Goal: Task Accomplishment & Management: Use online tool/utility

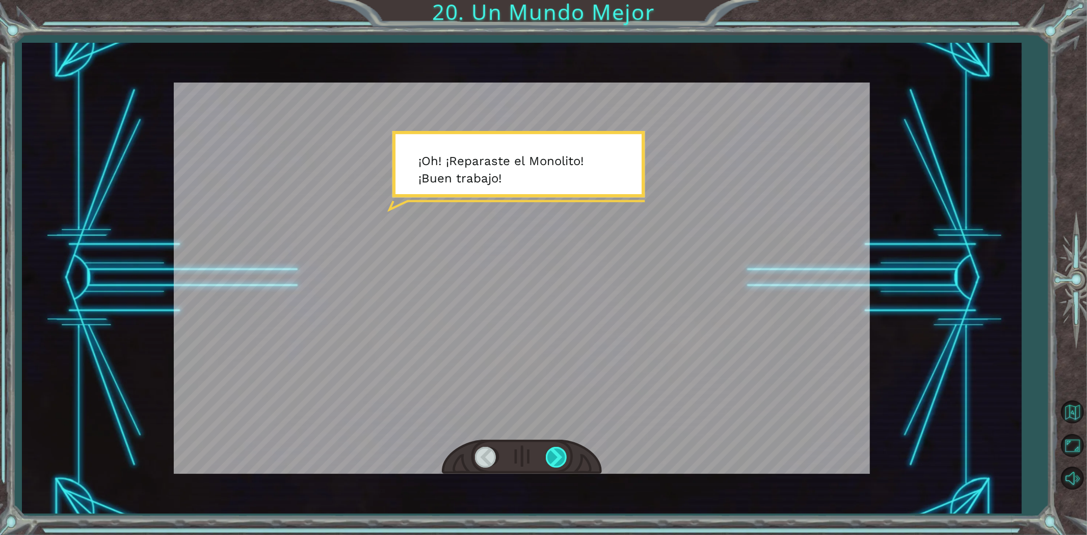
click at [558, 457] on div at bounding box center [557, 457] width 23 height 21
click at [557, 452] on div at bounding box center [557, 457] width 23 height 21
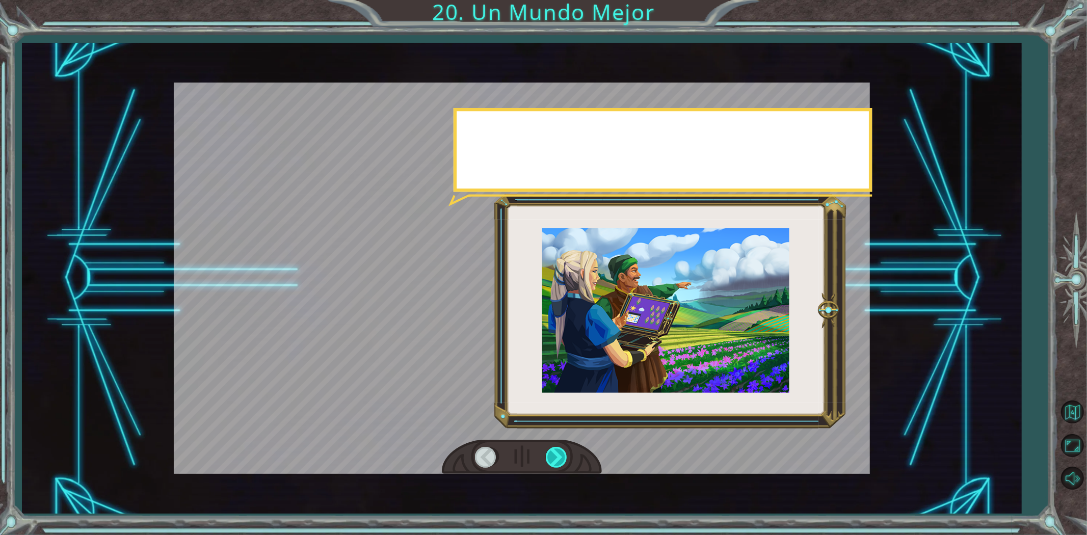
click at [557, 452] on div at bounding box center [557, 457] width 23 height 21
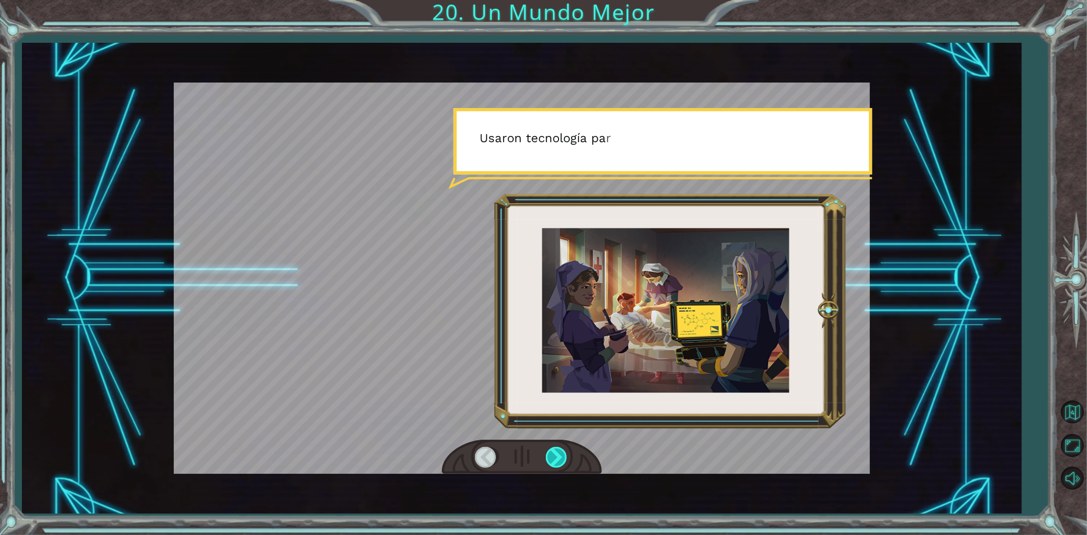
click at [562, 448] on div at bounding box center [557, 457] width 23 height 21
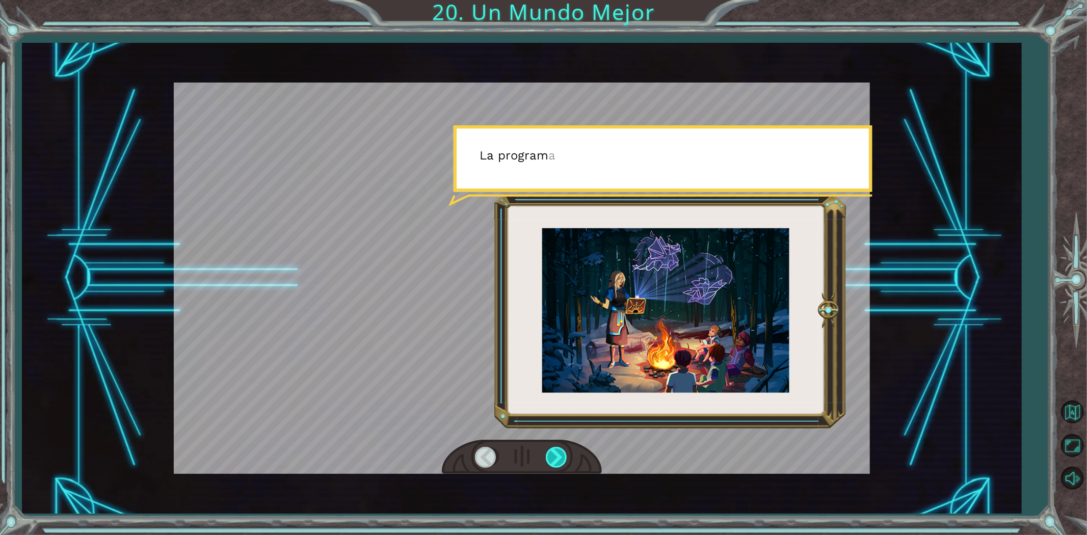
click at [558, 455] on div at bounding box center [557, 457] width 23 height 21
click at [557, 452] on div at bounding box center [557, 457] width 23 height 21
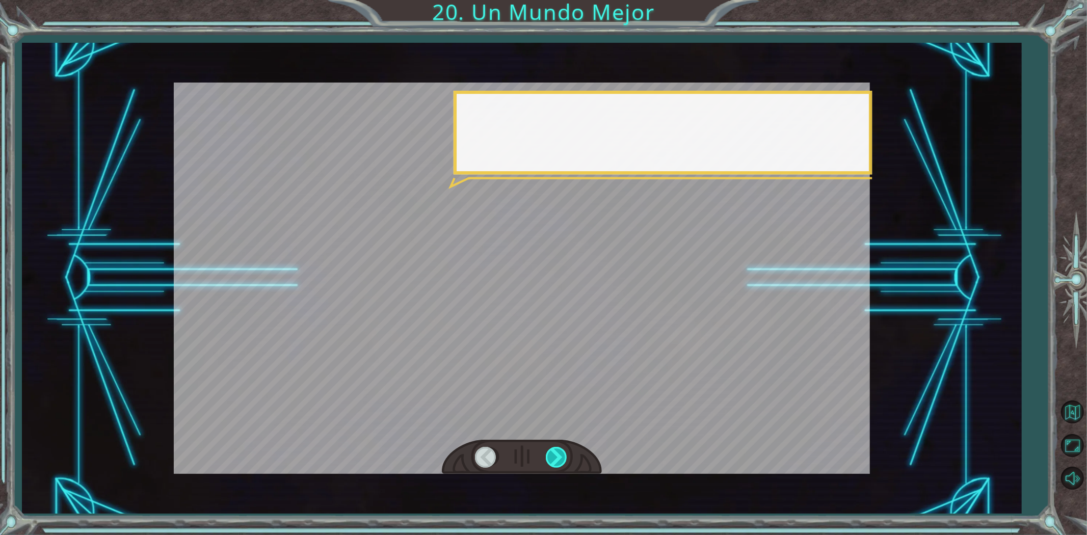
click at [557, 452] on div at bounding box center [557, 457] width 23 height 21
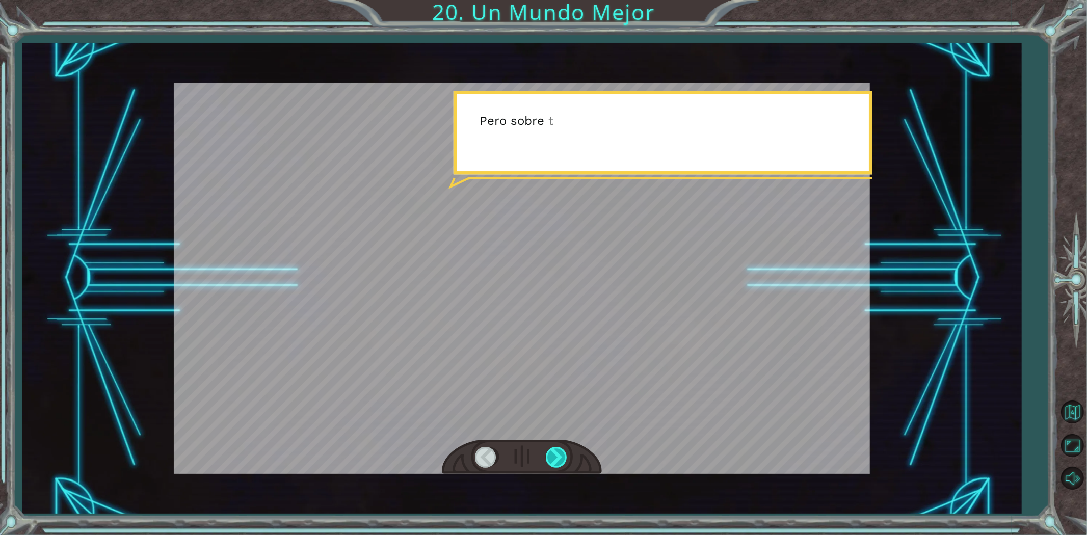
click at [556, 454] on div at bounding box center [557, 457] width 23 height 21
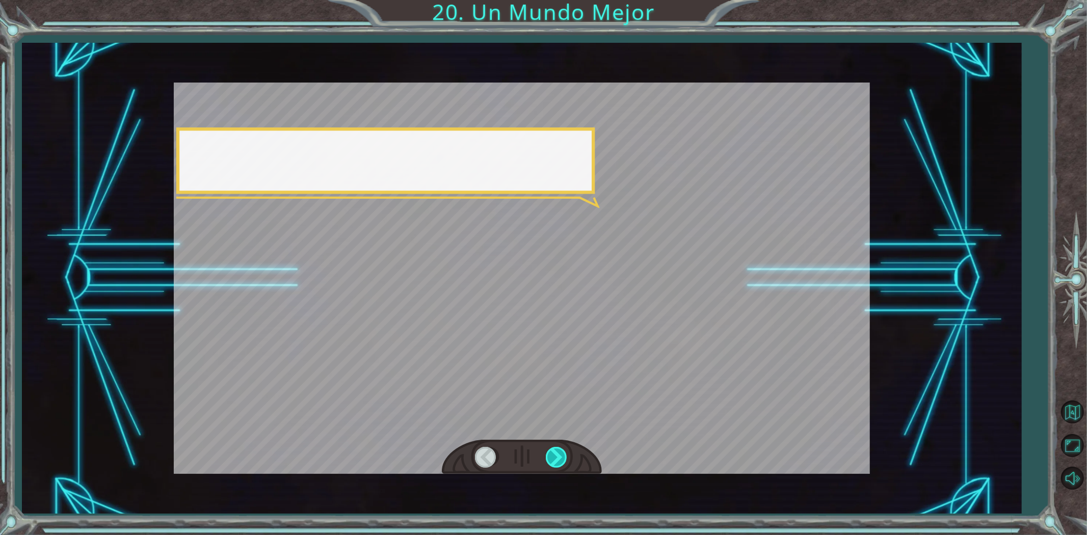
click at [556, 454] on div at bounding box center [557, 457] width 23 height 21
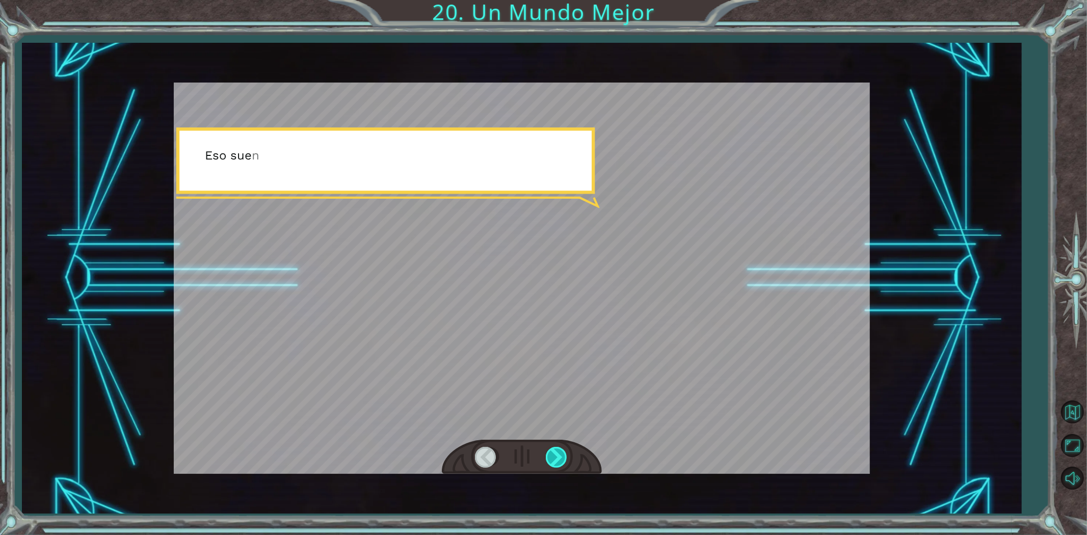
click at [556, 454] on div at bounding box center [557, 457] width 23 height 21
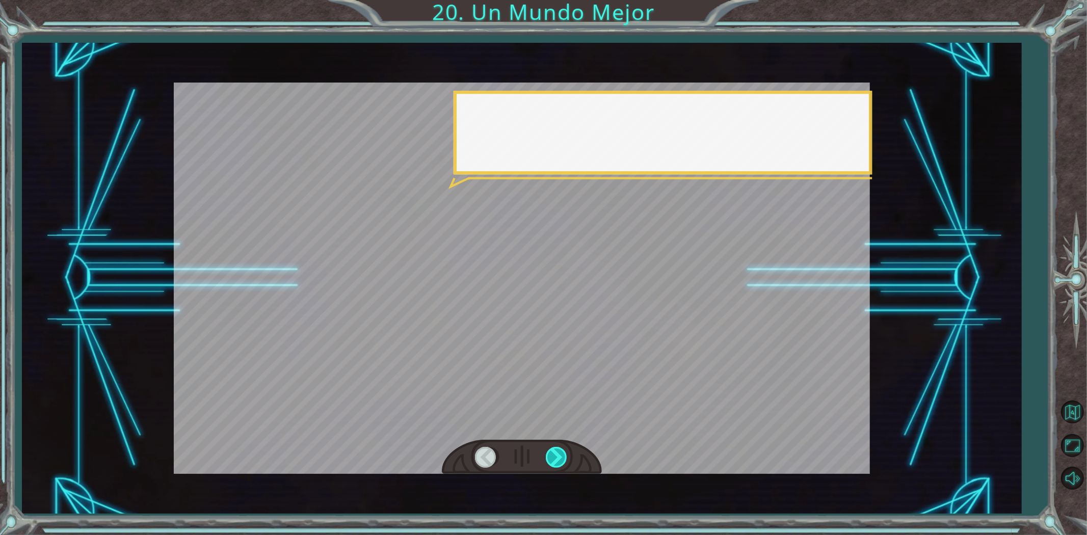
click at [556, 455] on div at bounding box center [557, 457] width 23 height 21
click at [556, 458] on div at bounding box center [557, 457] width 23 height 21
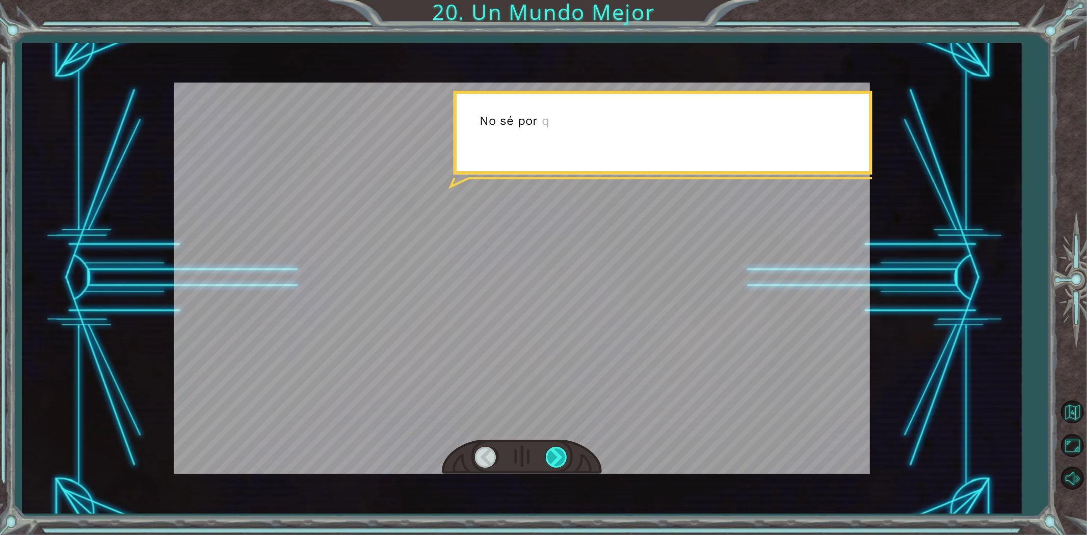
click at [555, 461] on div at bounding box center [557, 457] width 23 height 21
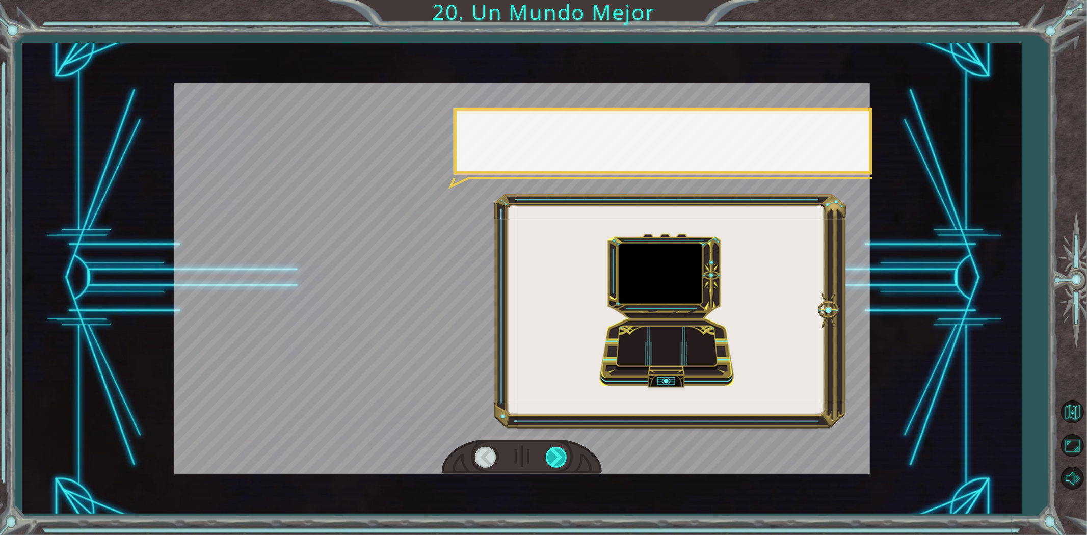
click at [555, 461] on div at bounding box center [557, 457] width 23 height 21
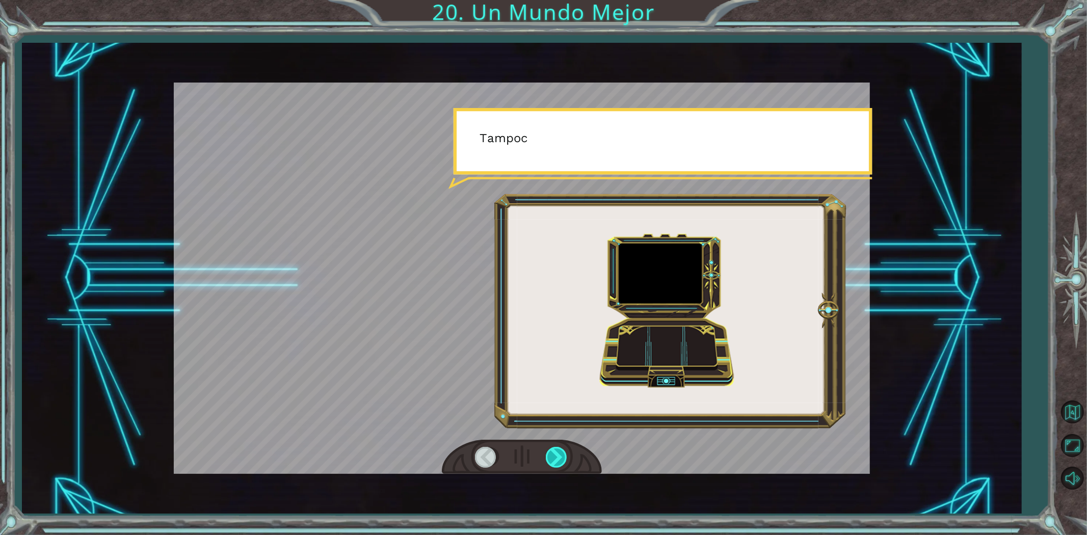
click at [555, 461] on div at bounding box center [557, 457] width 23 height 21
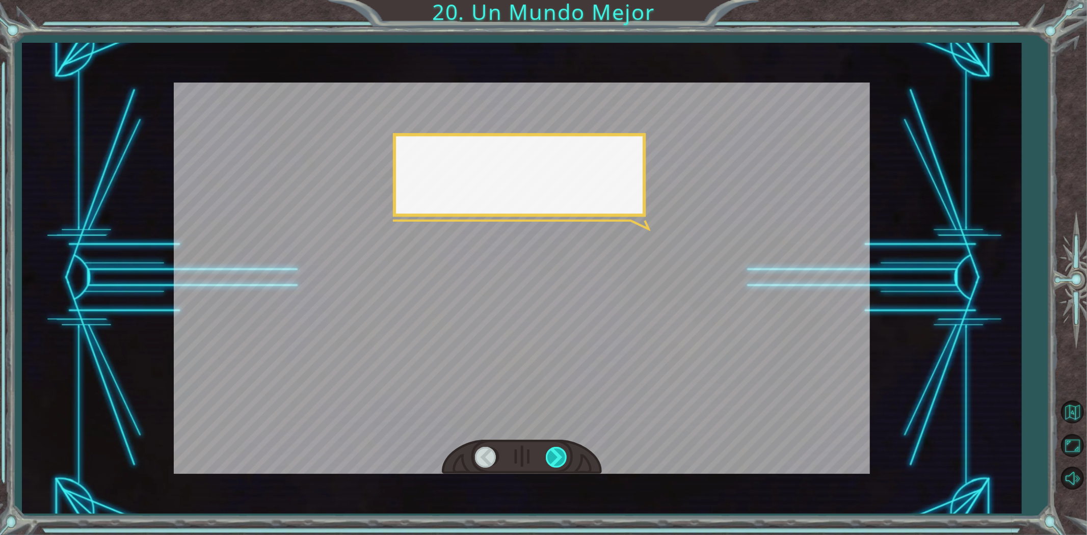
click at [555, 461] on div at bounding box center [557, 457] width 23 height 21
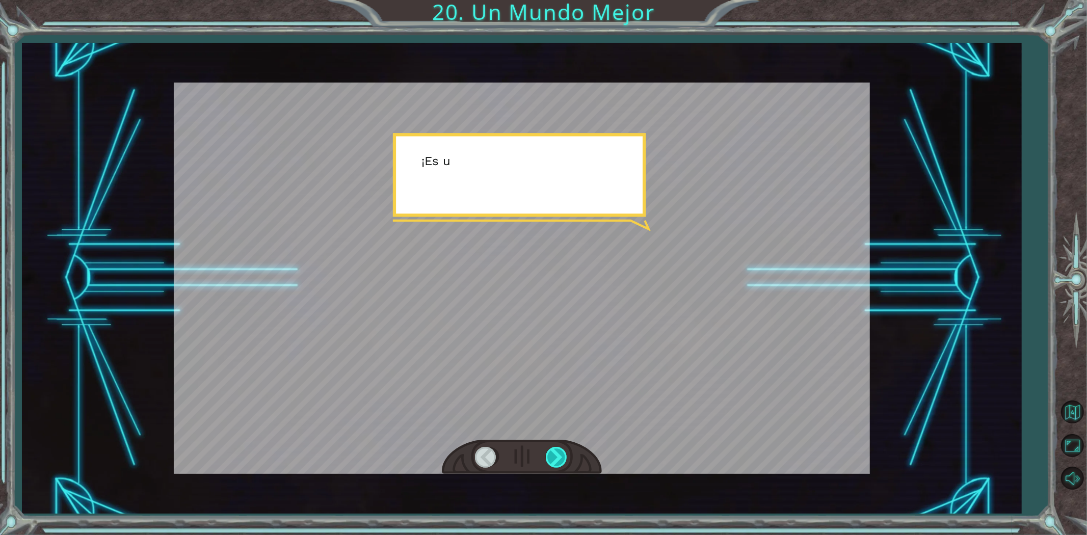
click at [555, 461] on div at bounding box center [557, 457] width 23 height 21
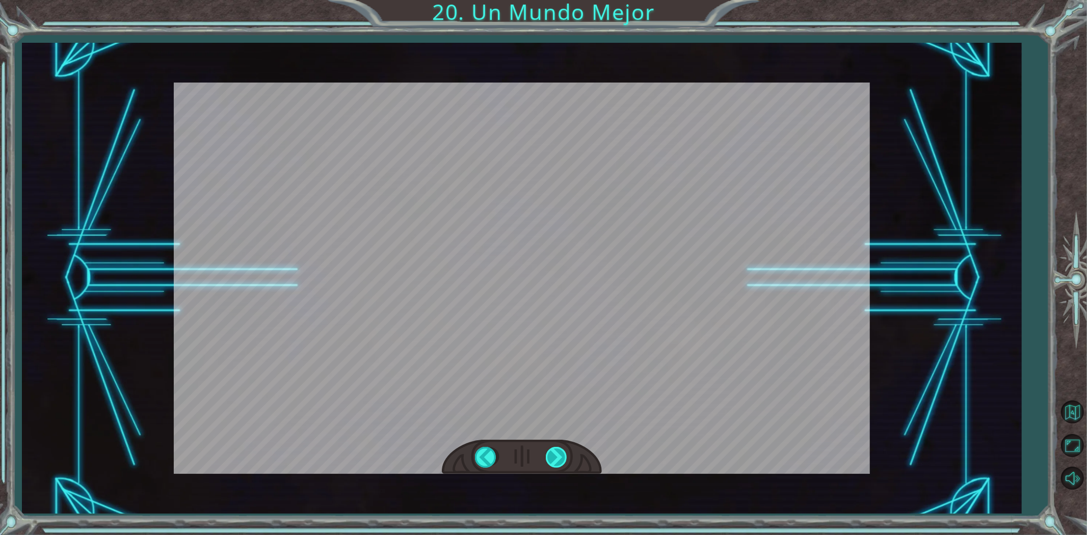
click at [555, 462] on div at bounding box center [557, 457] width 23 height 21
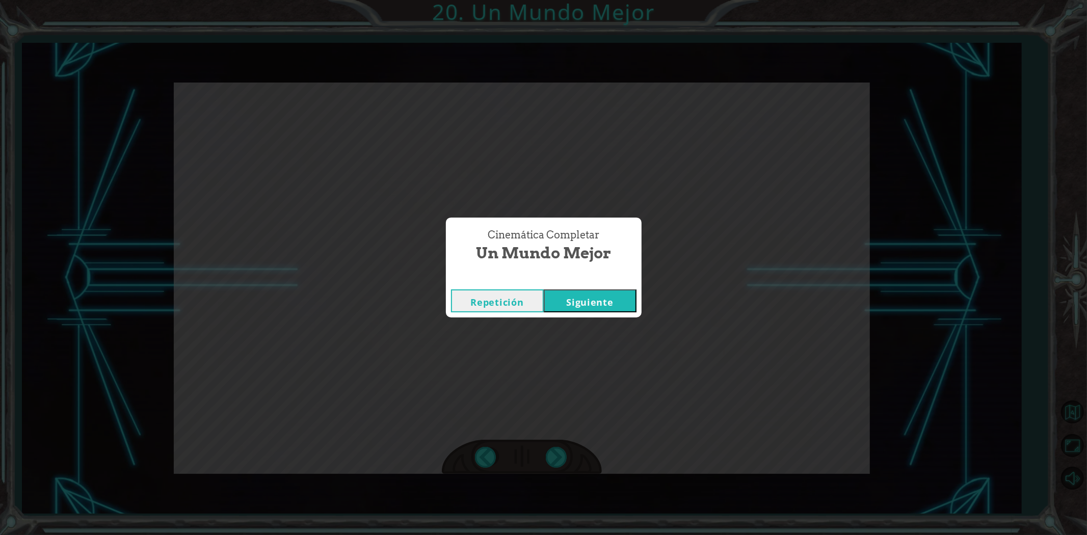
drag, startPoint x: 548, startPoint y: 460, endPoint x: 550, endPoint y: 450, distance: 10.0
click at [547, 460] on div "Cinemática Completar Un Mundo Mejor Repetición [GEOGRAPHIC_DATA]" at bounding box center [543, 267] width 1087 height 535
click at [577, 308] on button "Siguiente" at bounding box center [590, 300] width 93 height 23
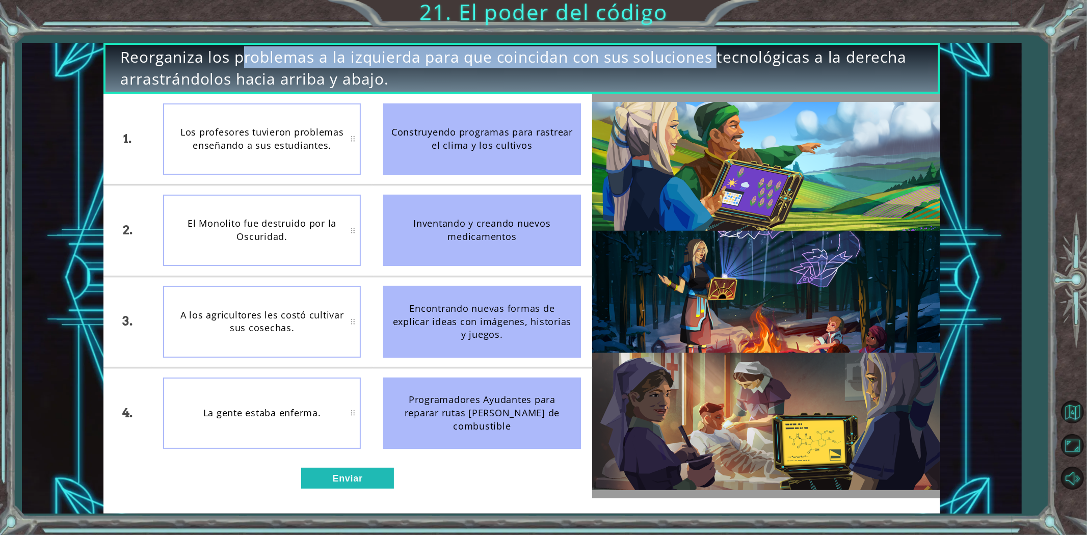
drag, startPoint x: 195, startPoint y: 47, endPoint x: 603, endPoint y: 94, distance: 411.4
click at [671, 58] on span "Reorganiza los problemas a la izquierda para que coincidan con sus soluciones t…" at bounding box center [522, 67] width 802 height 43
click at [305, 140] on div "Los profesores tuvieron problemas enseñando a sus estudiantes." at bounding box center [262, 138] width 198 height 71
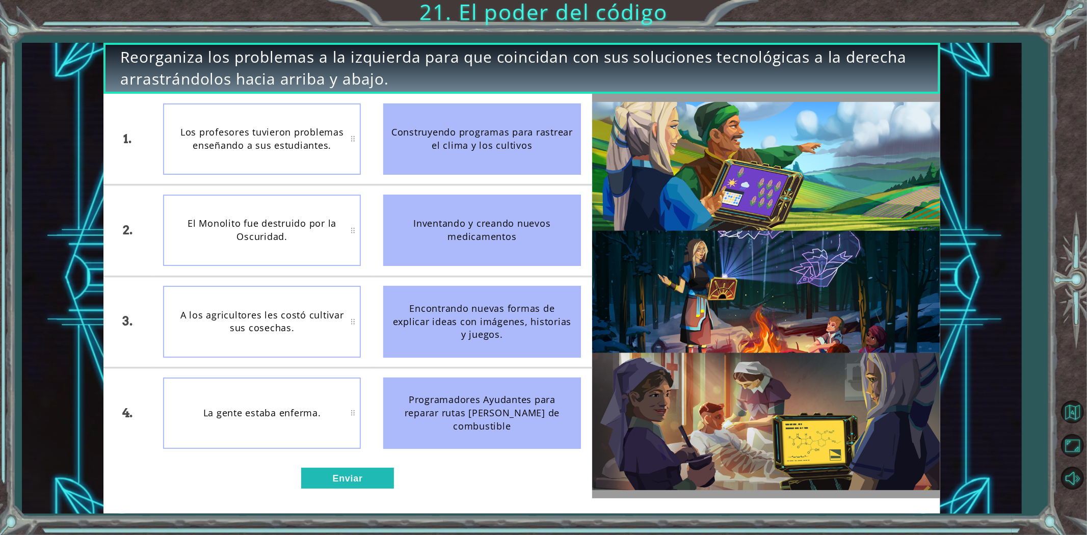
drag, startPoint x: 542, startPoint y: 251, endPoint x: 442, endPoint y: 217, distance: 105.7
click at [357, 179] on div "1. 2. 3. 4. Los profesores tuvieron problemas enseñando a sus estudiantes. El M…" at bounding box center [347, 276] width 489 height 365
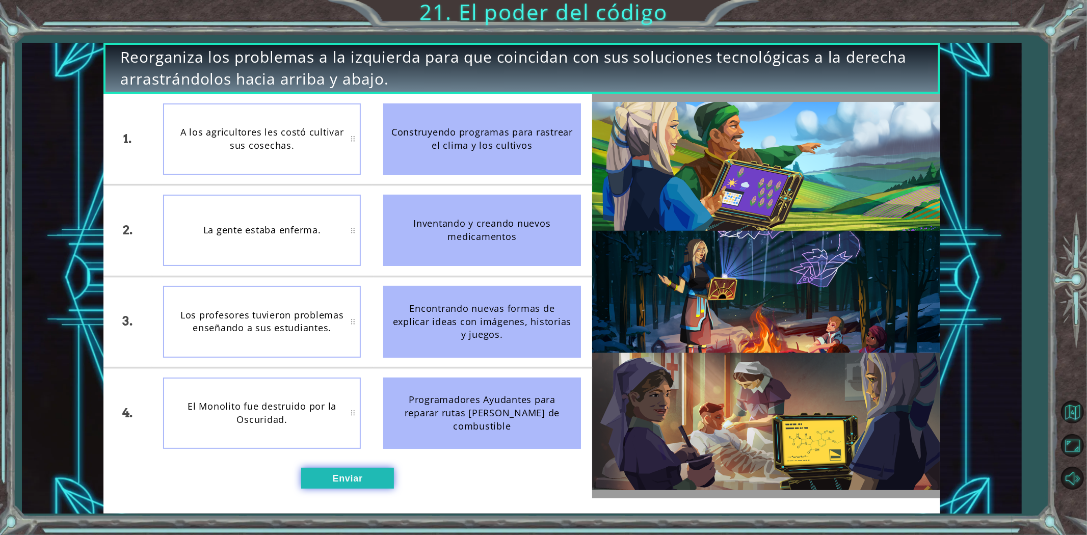
click at [363, 481] on button "Enviar" at bounding box center [347, 478] width 93 height 21
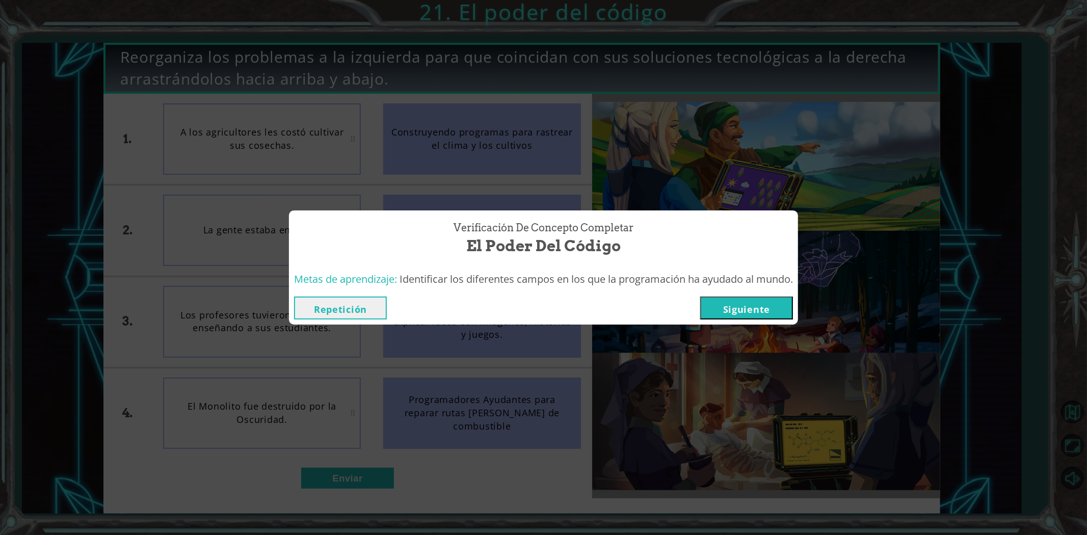
drag, startPoint x: 745, startPoint y: 301, endPoint x: 732, endPoint y: 313, distance: 17.7
click at [734, 312] on button "Siguiente" at bounding box center [746, 308] width 93 height 23
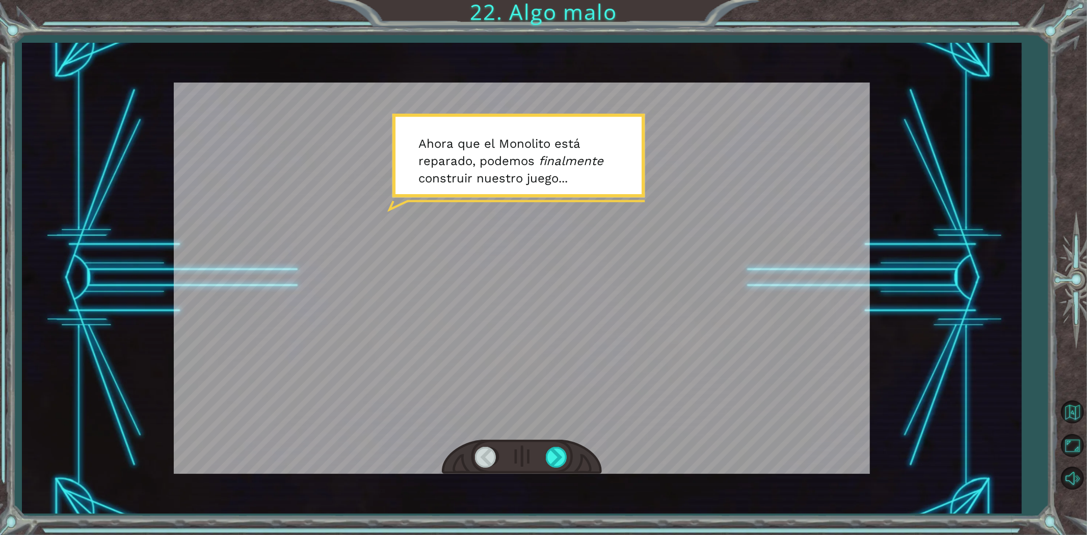
click at [553, 445] on div at bounding box center [522, 457] width 160 height 35
click at [554, 446] on div at bounding box center [522, 457] width 160 height 35
click at [554, 447] on div at bounding box center [557, 457] width 23 height 21
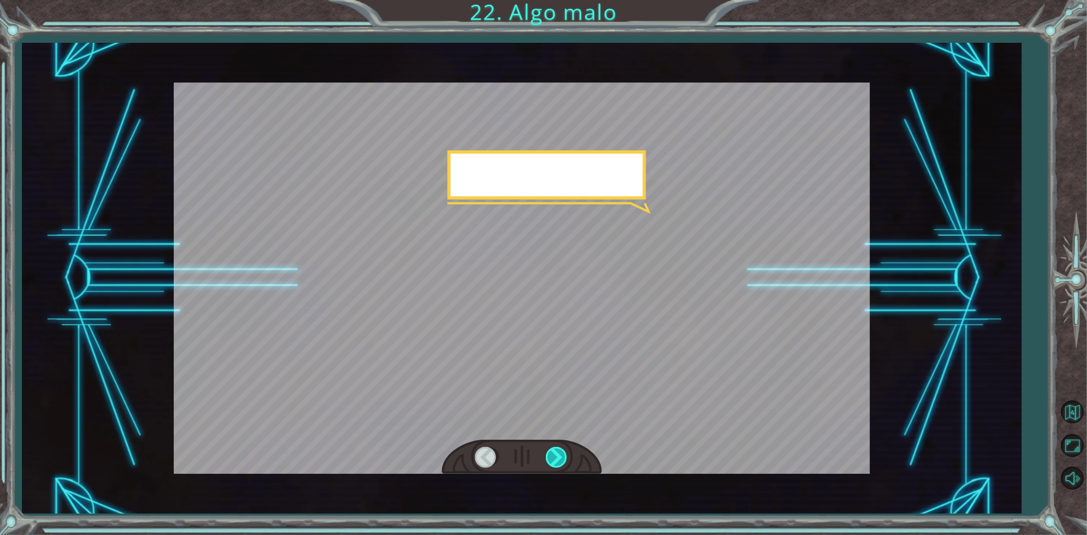
click at [554, 447] on div at bounding box center [557, 457] width 23 height 21
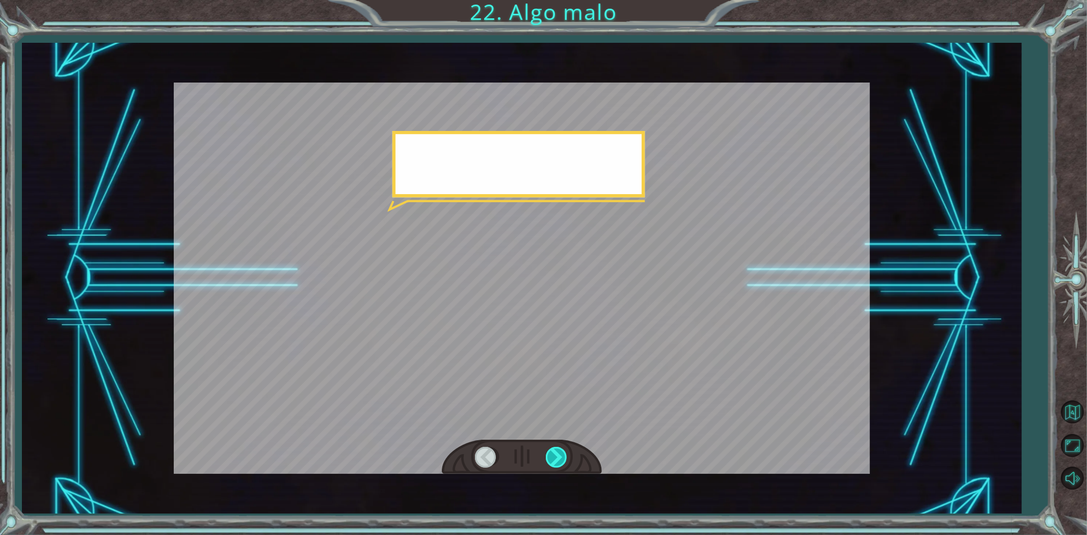
click at [556, 449] on div at bounding box center [557, 457] width 23 height 21
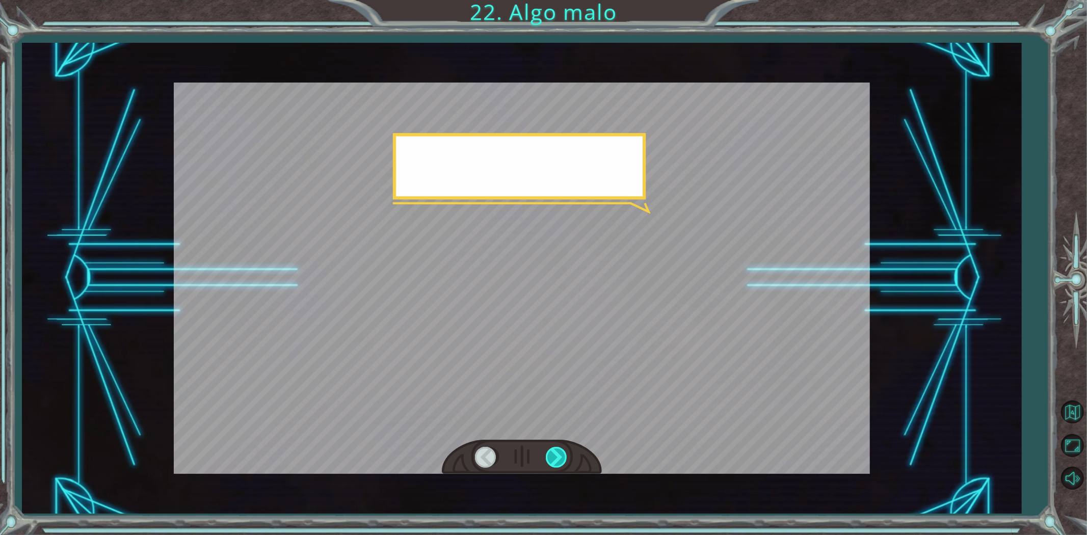
click at [556, 449] on div at bounding box center [557, 457] width 23 height 21
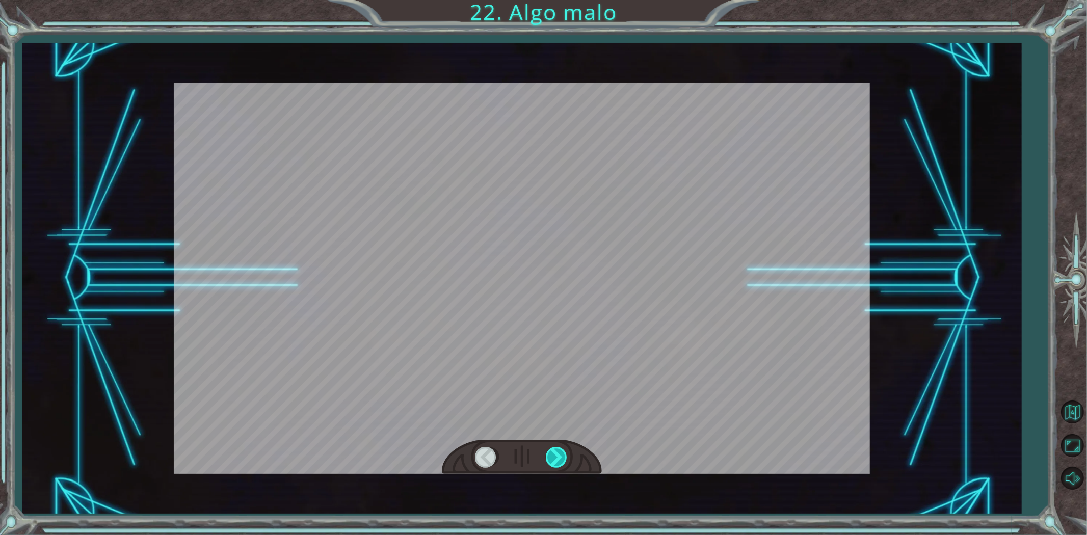
click at [556, 449] on div at bounding box center [557, 457] width 23 height 21
click at [556, 0] on div "Temporary Text A h o r a q u e e l M o n o l i t o e s t á r e p a r a d o , p …" at bounding box center [543, 0] width 1087 height 0
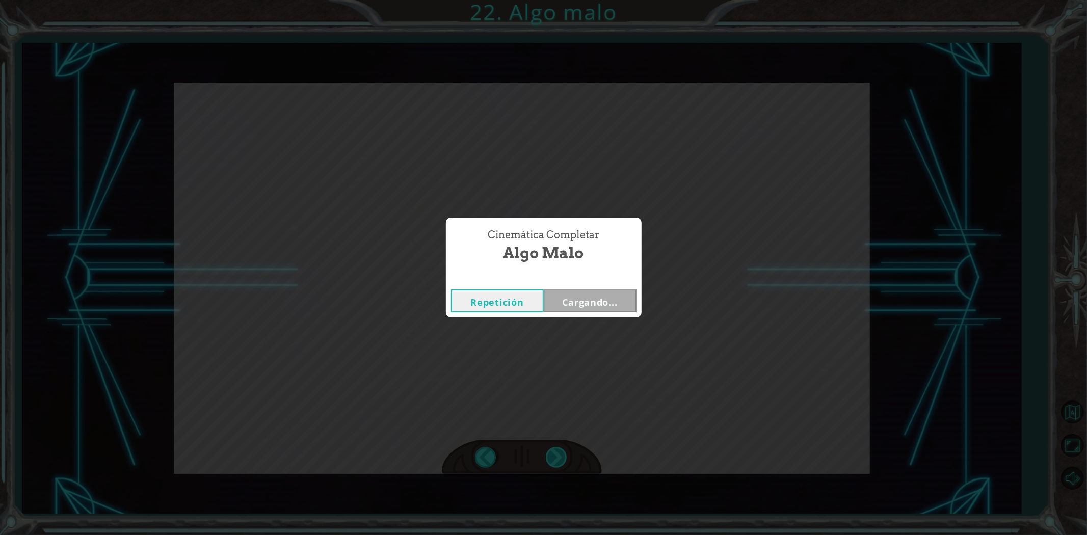
click at [556, 449] on div "Cinemática Completar Algo malo Repetición Cargando..." at bounding box center [543, 267] width 1087 height 535
click at [571, 296] on button "Siguiente" at bounding box center [590, 300] width 93 height 23
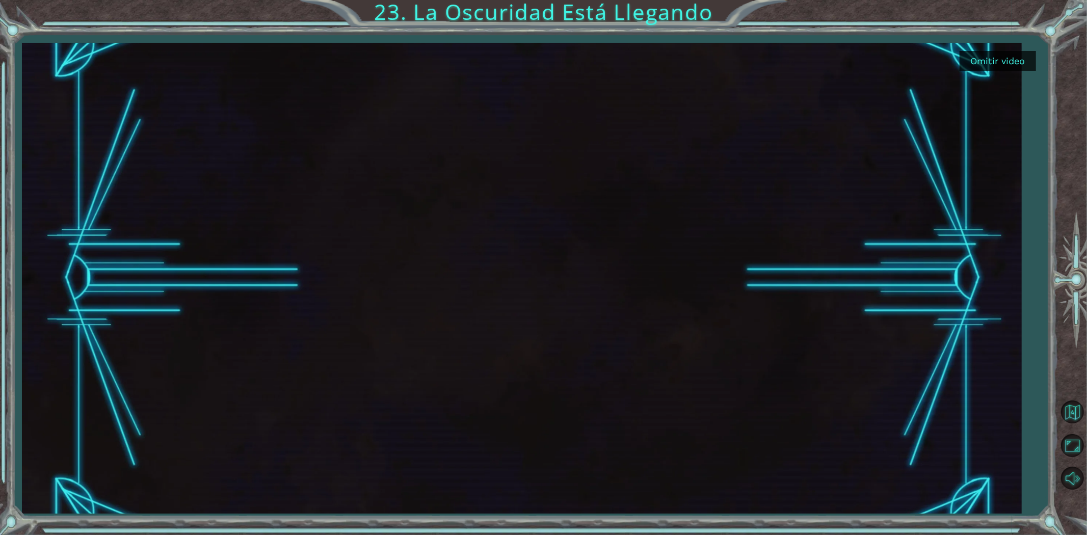
click at [40, 335] on div at bounding box center [522, 278] width 1000 height 471
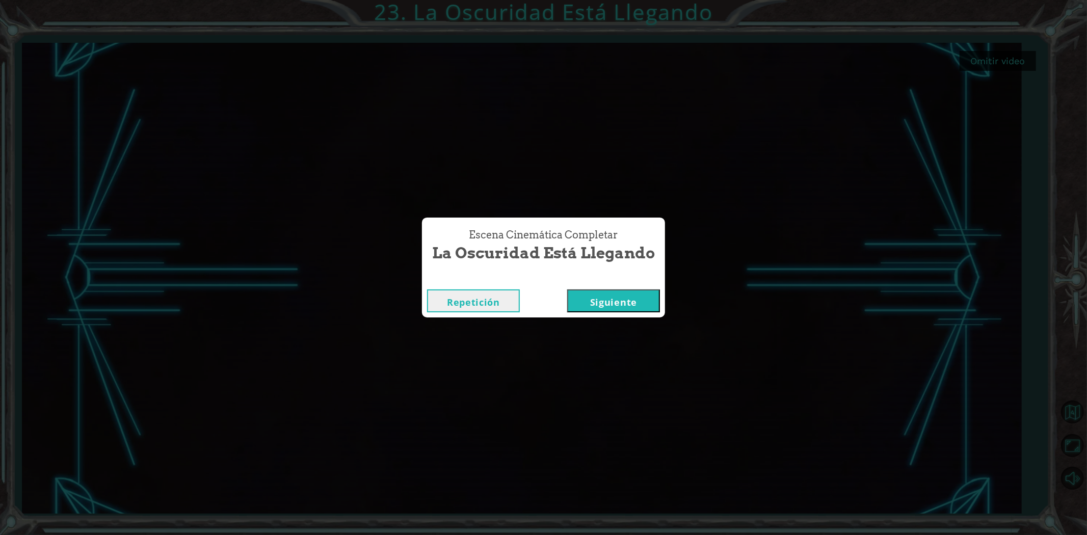
click at [611, 308] on button "Siguiente" at bounding box center [613, 300] width 93 height 23
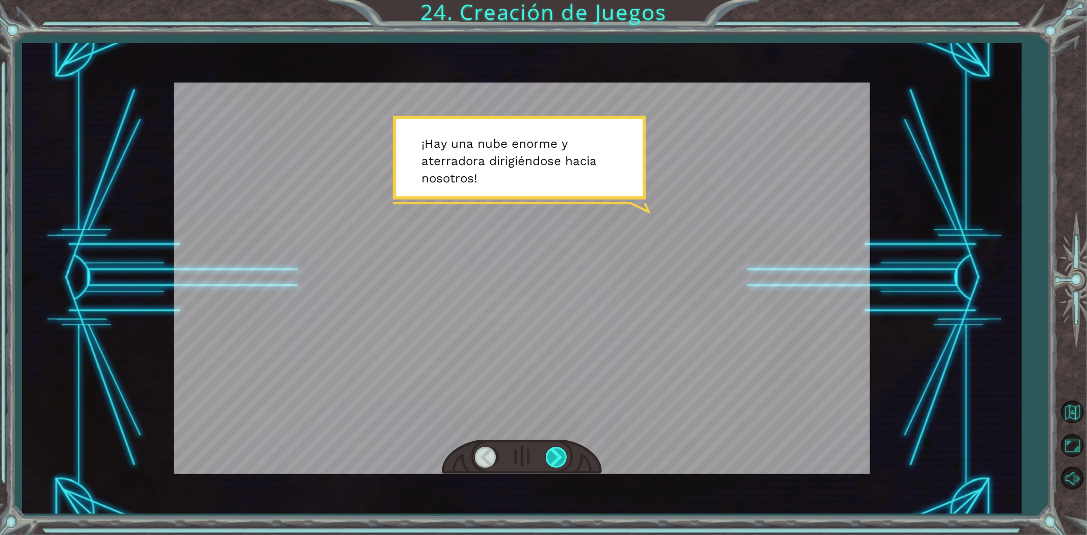
click at [561, 459] on div at bounding box center [557, 457] width 23 height 21
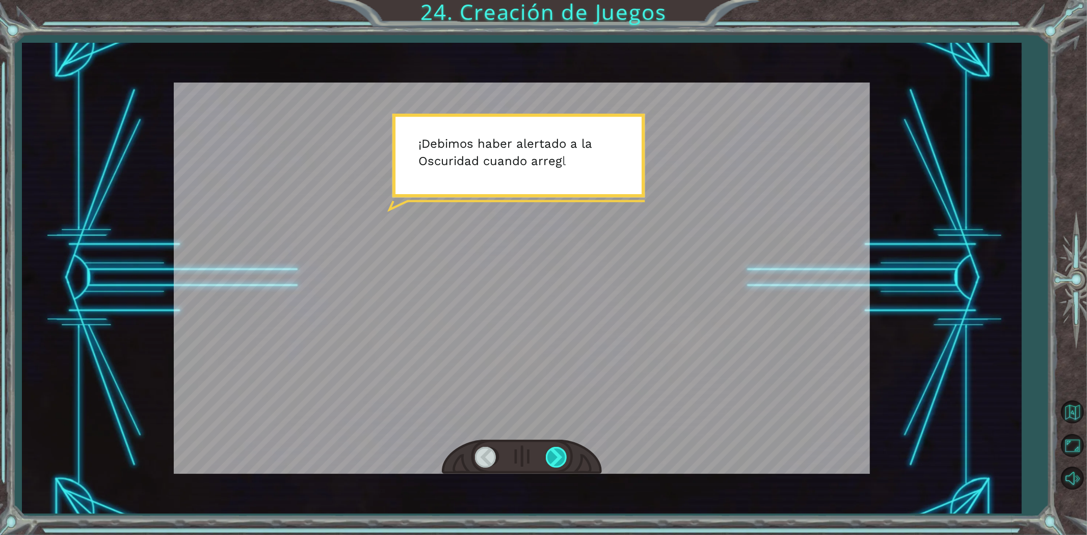
click at [561, 459] on div at bounding box center [557, 457] width 23 height 21
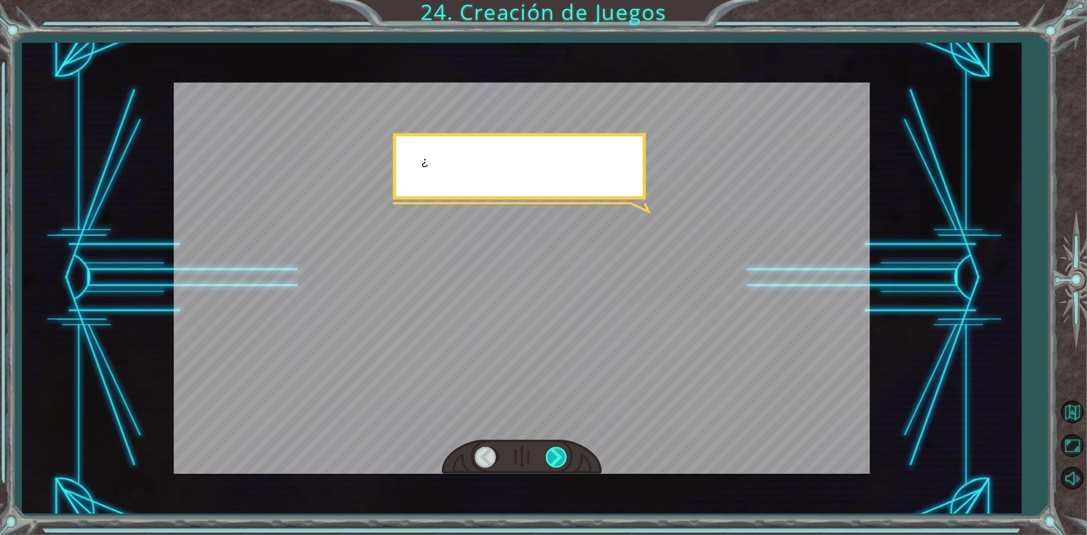
click at [561, 459] on div at bounding box center [557, 457] width 23 height 21
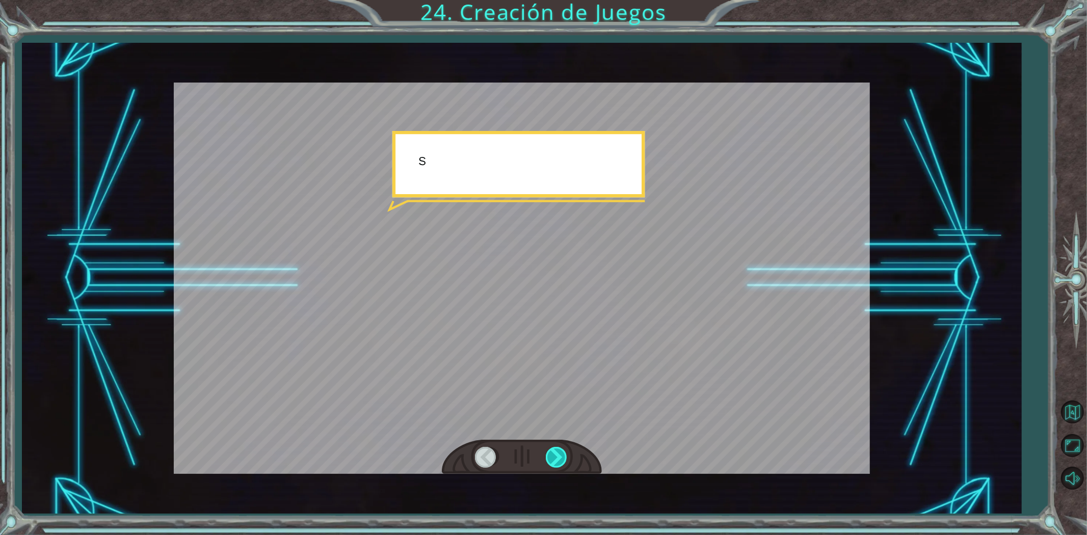
click at [561, 459] on div at bounding box center [557, 457] width 23 height 21
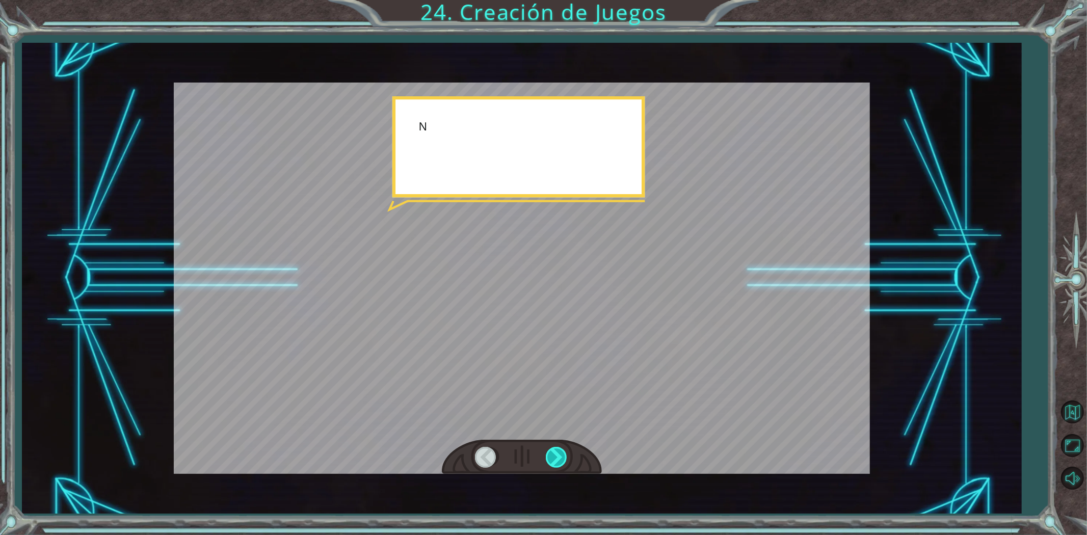
click at [561, 459] on div at bounding box center [557, 457] width 23 height 21
click at [563, 459] on div at bounding box center [557, 457] width 23 height 21
click at [564, 460] on div at bounding box center [557, 457] width 23 height 21
click at [558, 454] on div at bounding box center [557, 457] width 23 height 21
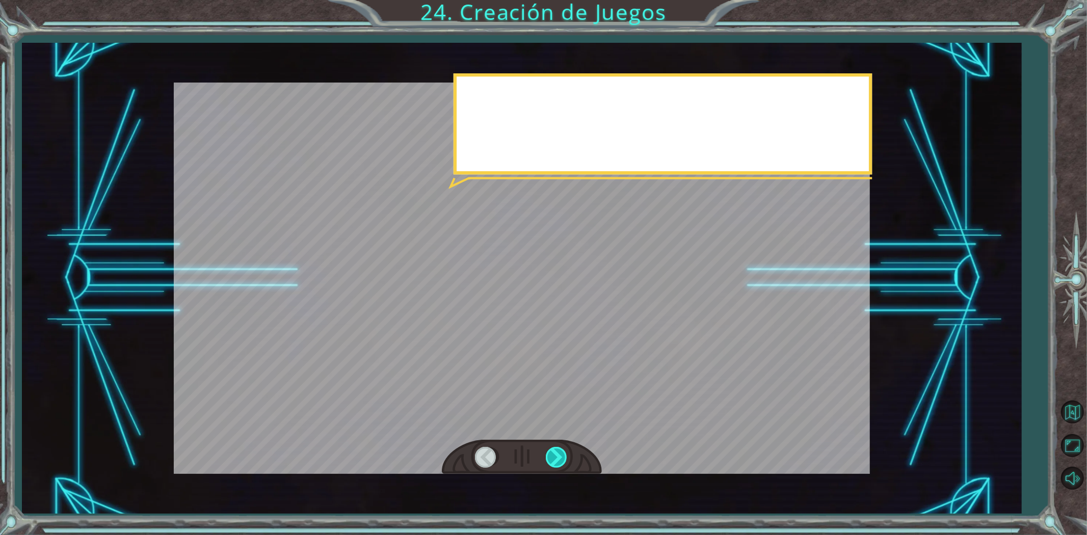
click at [558, 454] on div at bounding box center [557, 457] width 23 height 21
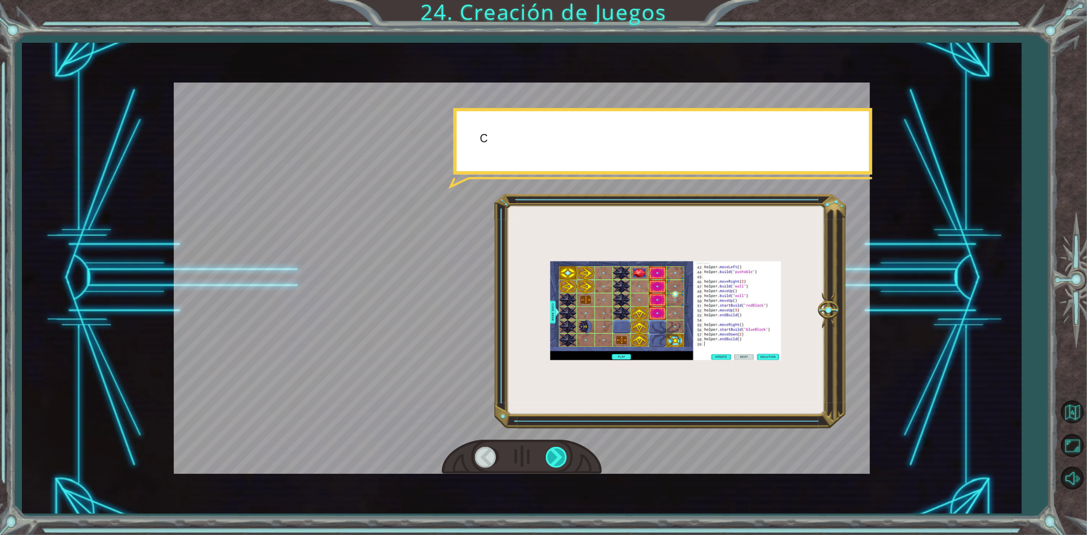
click at [558, 454] on div at bounding box center [557, 457] width 23 height 21
click at [557, 454] on div at bounding box center [557, 457] width 23 height 21
drag, startPoint x: 557, startPoint y: 454, endPoint x: 552, endPoint y: 447, distance: 9.2
click at [557, 454] on div at bounding box center [557, 457] width 23 height 21
click at [552, 447] on div at bounding box center [557, 457] width 23 height 21
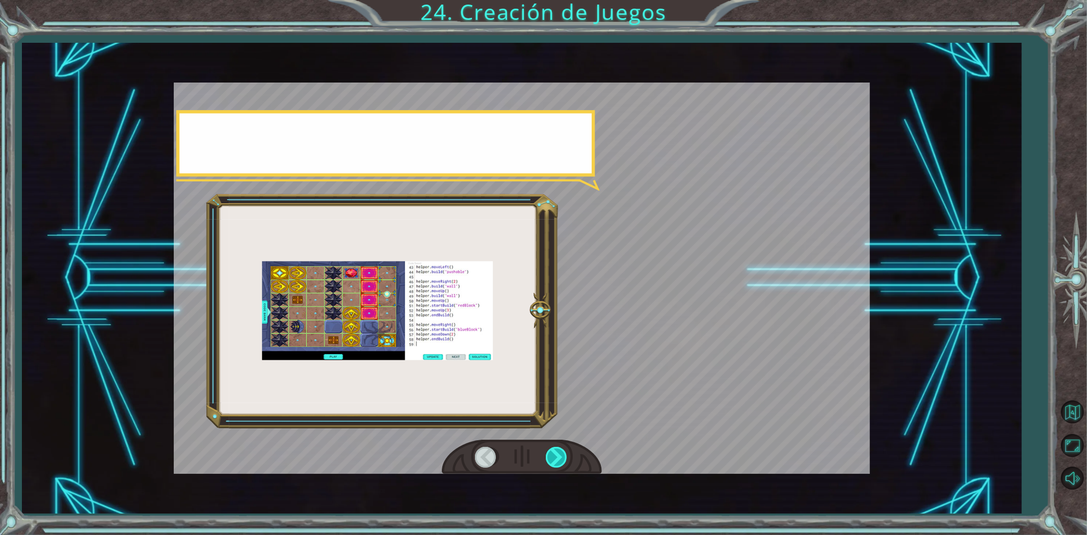
click at [552, 447] on div at bounding box center [557, 457] width 23 height 21
click at [552, 450] on div at bounding box center [557, 457] width 23 height 21
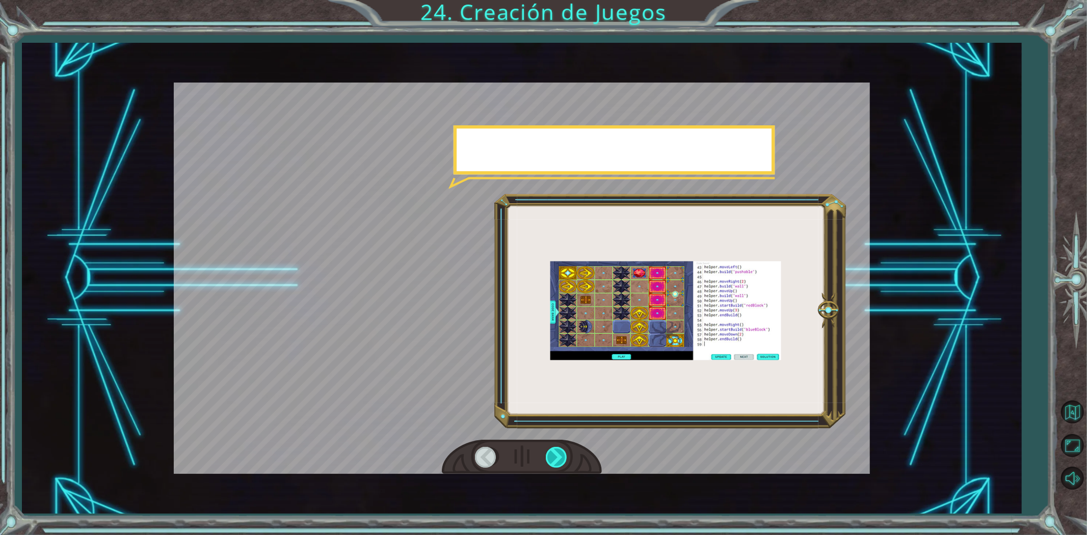
click at [556, 454] on div at bounding box center [557, 457] width 23 height 21
drag, startPoint x: 567, startPoint y: 492, endPoint x: 574, endPoint y: 517, distance: 25.5
click at [568, 494] on div "¡ H a y u n a n u b e e n o r m e y a t e r r a d o r a d i r i g i é n d o s e…" at bounding box center [522, 278] width 1000 height 471
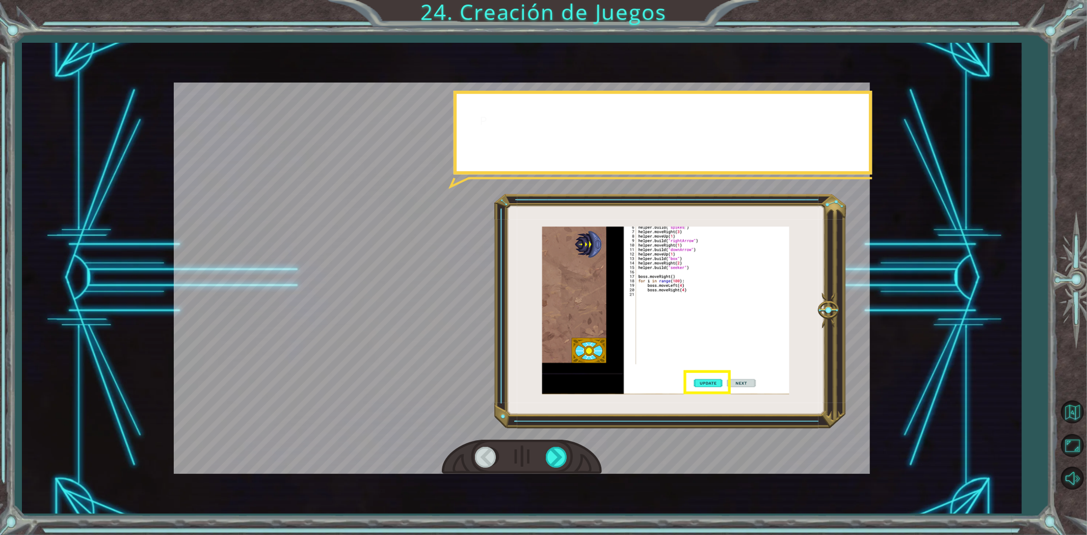
drag, startPoint x: 574, startPoint y: 517, endPoint x: 578, endPoint y: 471, distance: 45.6
click at [579, 496] on div "¡ H a y u n a n u b e e n o r m e y a t e r r a d o r a d i r i g i é n d o s e…" at bounding box center [543, 267] width 1087 height 535
drag, startPoint x: 578, startPoint y: 471, endPoint x: 567, endPoint y: 468, distance: 11.8
click at [575, 471] on div at bounding box center [522, 457] width 160 height 35
drag, startPoint x: 567, startPoint y: 468, endPoint x: 561, endPoint y: 462, distance: 8.6
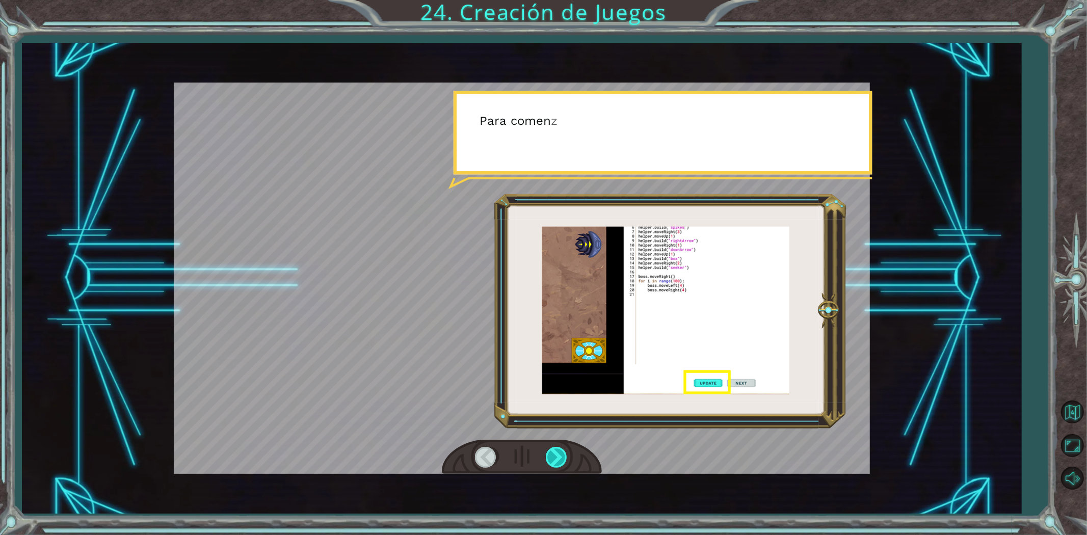
click at [561, 464] on div at bounding box center [522, 457] width 160 height 35
click at [561, 460] on div at bounding box center [557, 457] width 23 height 21
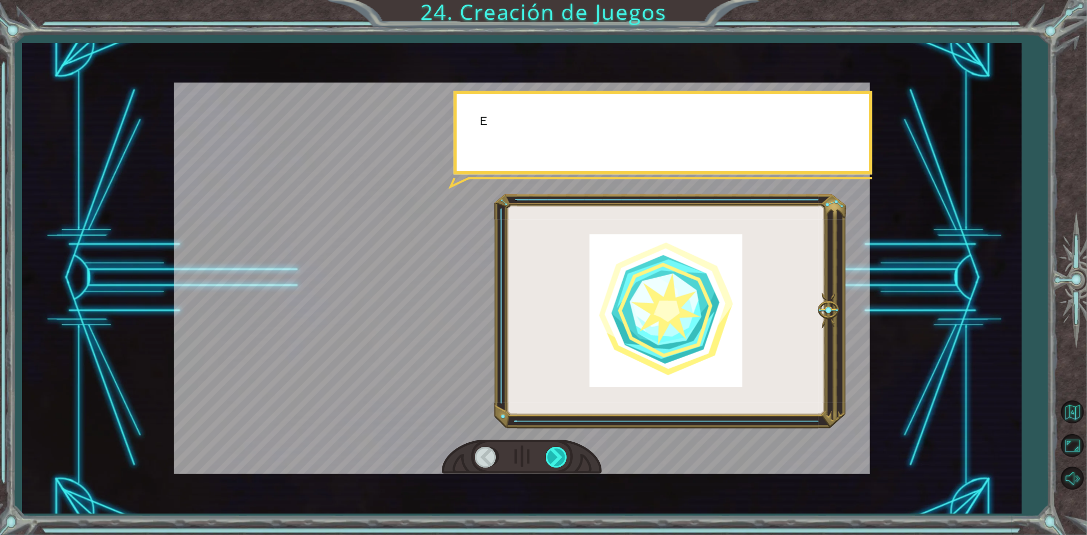
click at [561, 460] on div at bounding box center [557, 457] width 23 height 21
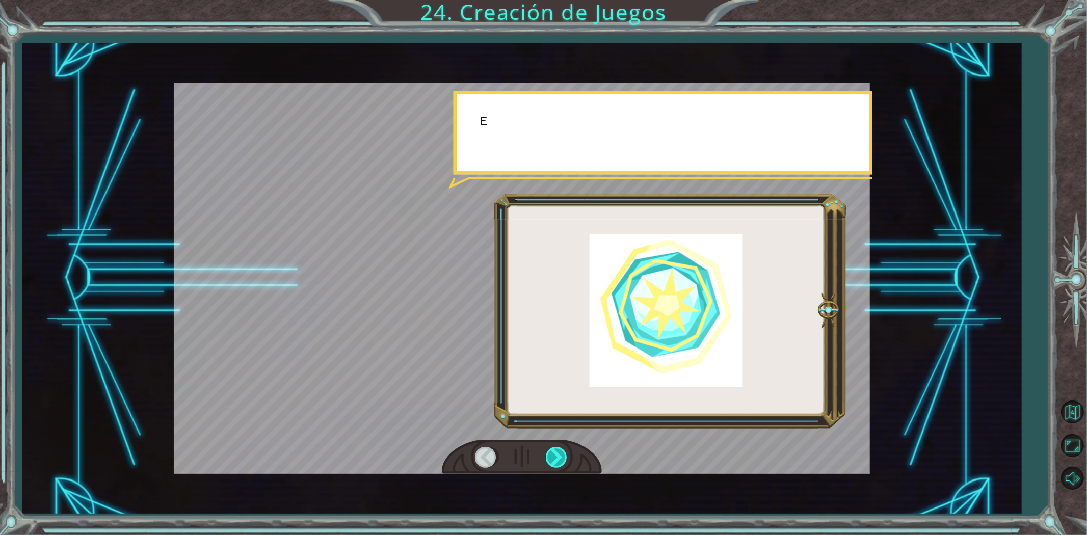
click at [561, 460] on div at bounding box center [557, 457] width 23 height 21
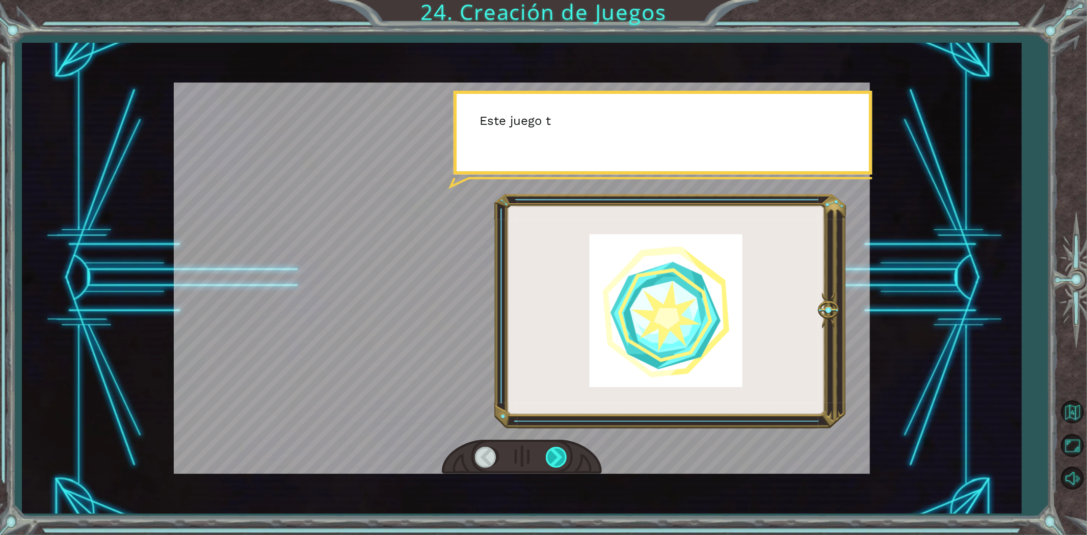
click at [561, 460] on div at bounding box center [557, 457] width 23 height 21
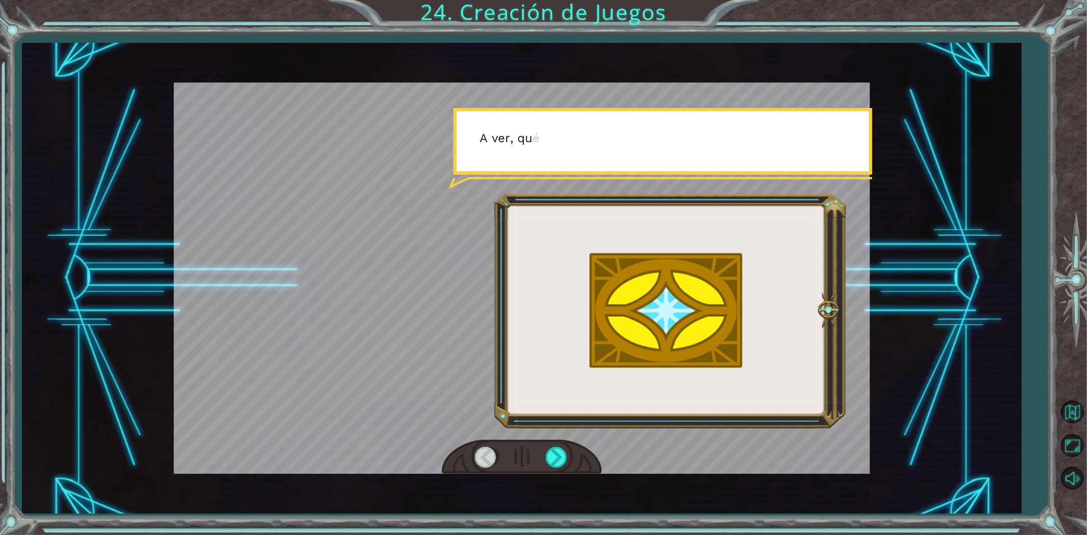
click at [562, 474] on div at bounding box center [522, 457] width 160 height 35
click at [564, 475] on div "¡ H a y u n a n u b e e n o r m e y a t e r r a d o r a d i r i g i é n d o s e…" at bounding box center [522, 278] width 1000 height 471
click at [564, 493] on div "¡ H a y u n a n u b e e n o r m e y a t e r r a d o r a d i r i g i é n d o s e…" at bounding box center [522, 278] width 1000 height 471
click at [569, 474] on div "¡ H a y u n a n u b e e n o r m e y a t e r r a d o r a d i r i g i é n d o s e…" at bounding box center [522, 278] width 1000 height 471
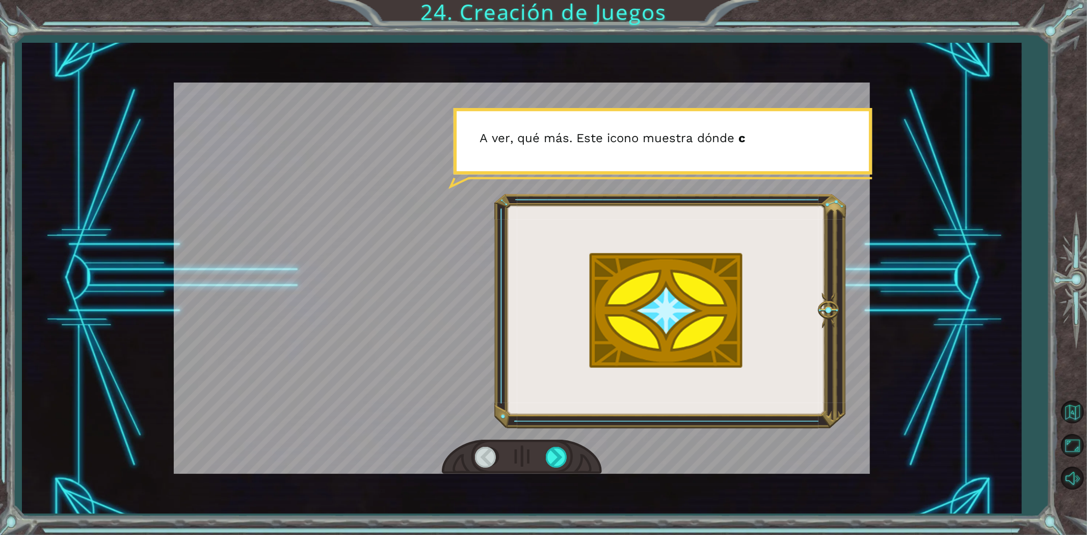
click at [569, 473] on div at bounding box center [522, 457] width 160 height 35
click at [558, 462] on div at bounding box center [557, 457] width 23 height 21
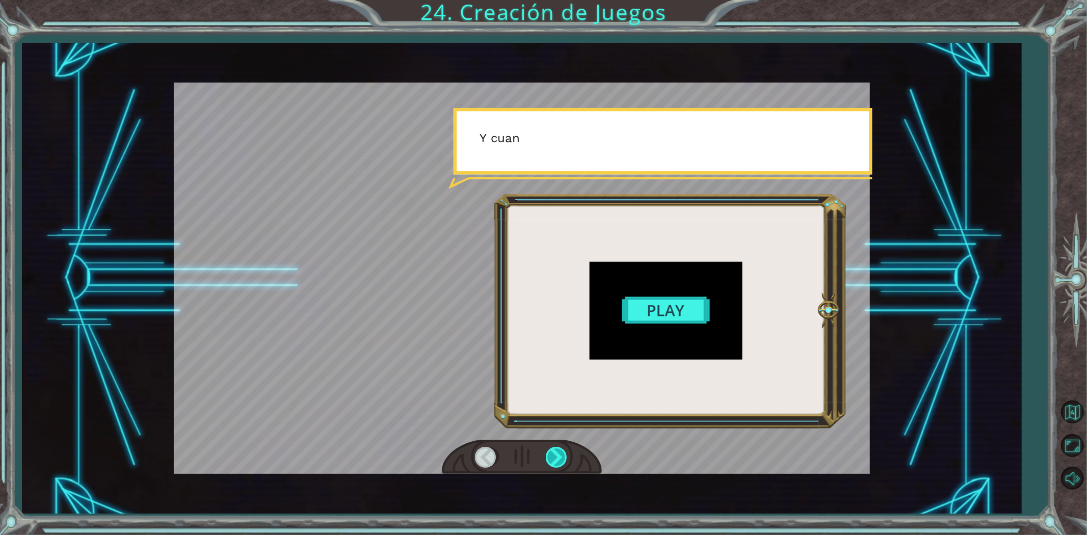
click at [558, 462] on div at bounding box center [557, 457] width 23 height 21
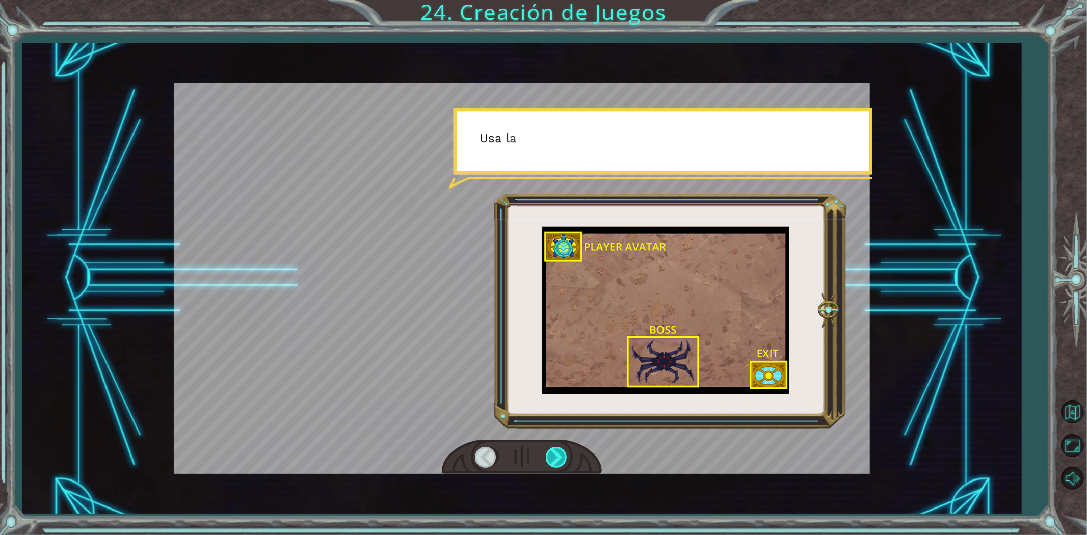
click at [558, 462] on div at bounding box center [557, 457] width 23 height 21
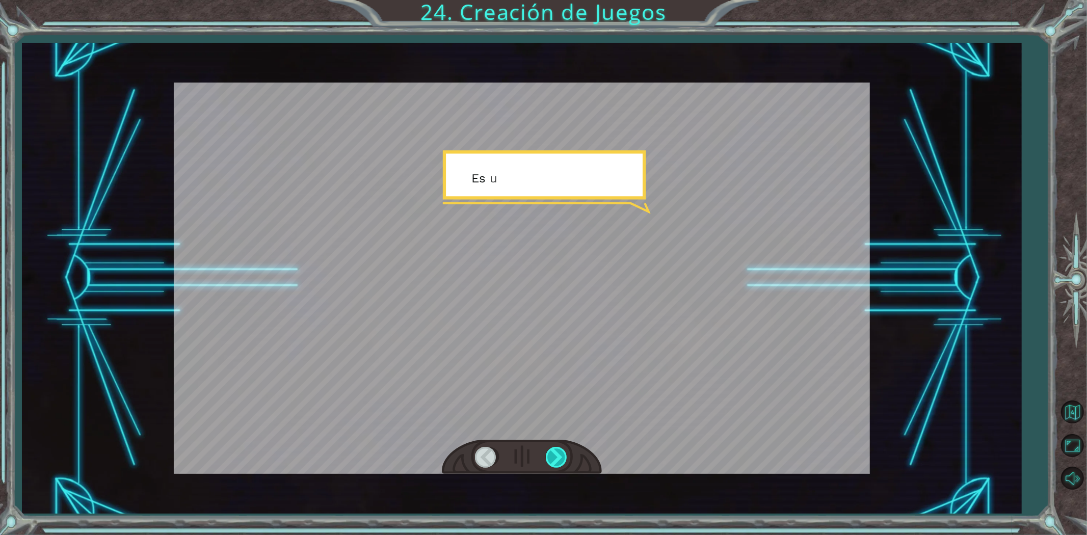
click at [558, 462] on div at bounding box center [557, 457] width 23 height 21
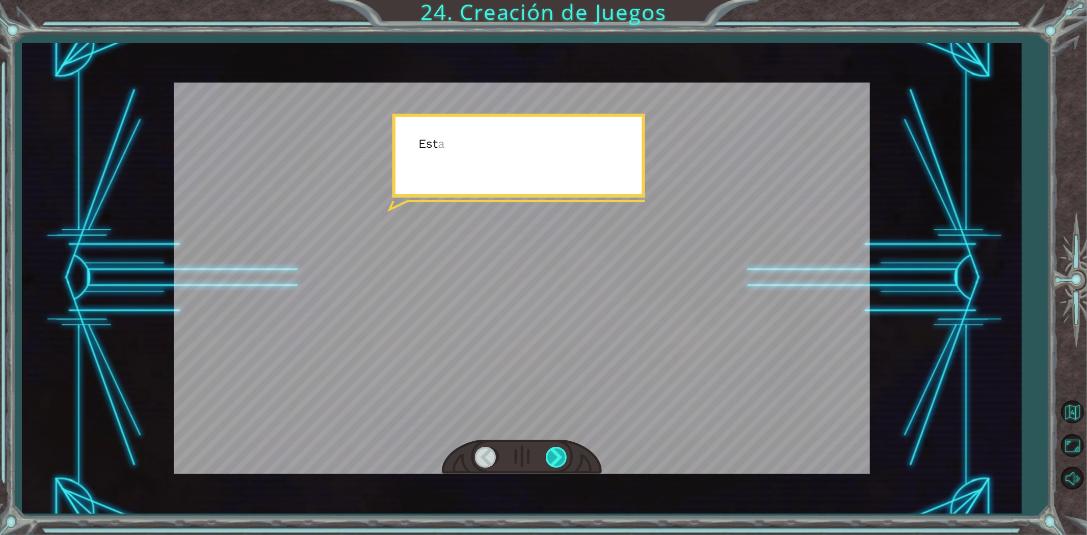
click at [558, 462] on div at bounding box center [557, 457] width 23 height 21
drag, startPoint x: 558, startPoint y: 462, endPoint x: 555, endPoint y: 468, distance: 6.4
click at [555, 468] on div at bounding box center [522, 457] width 160 height 35
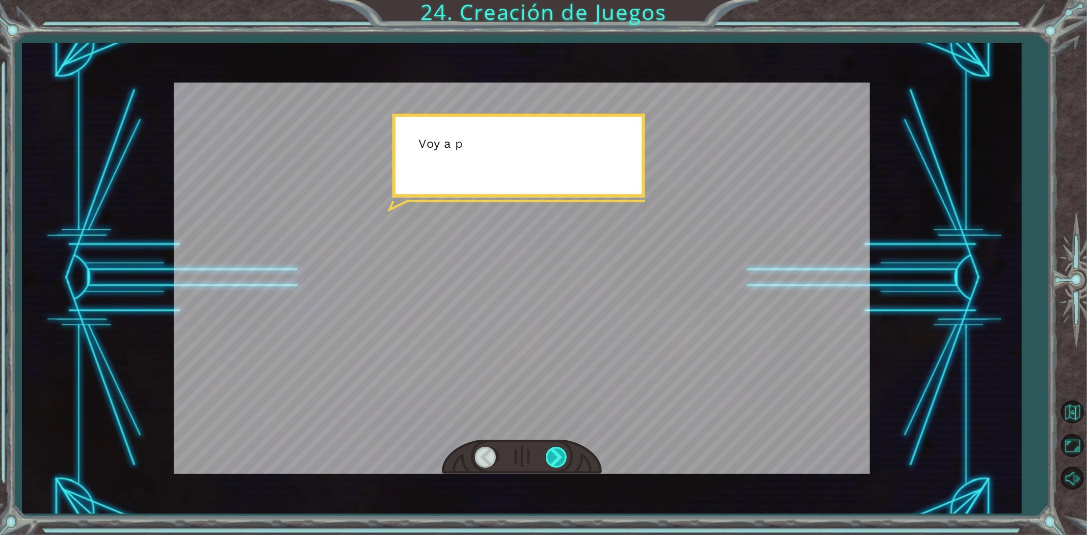
click at [558, 464] on div at bounding box center [557, 457] width 23 height 21
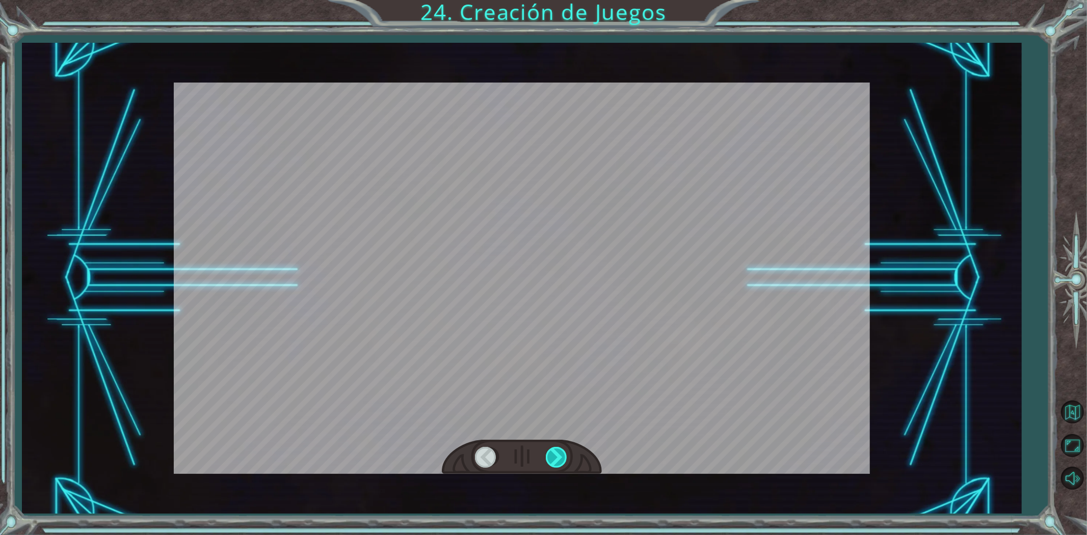
click at [556, 471] on div at bounding box center [522, 457] width 160 height 35
click at [562, 460] on div at bounding box center [557, 457] width 23 height 21
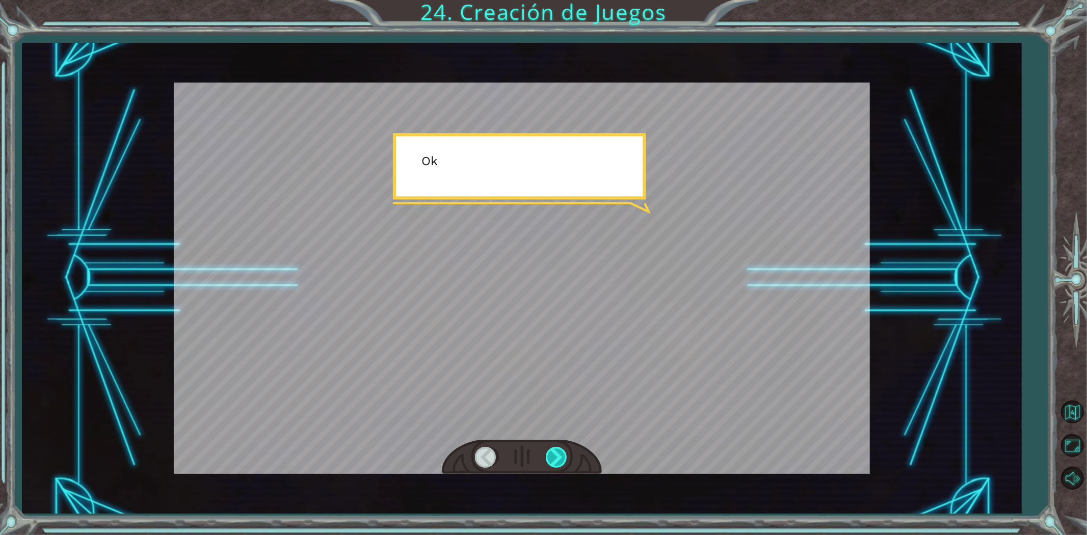
click at [562, 460] on div at bounding box center [557, 457] width 23 height 21
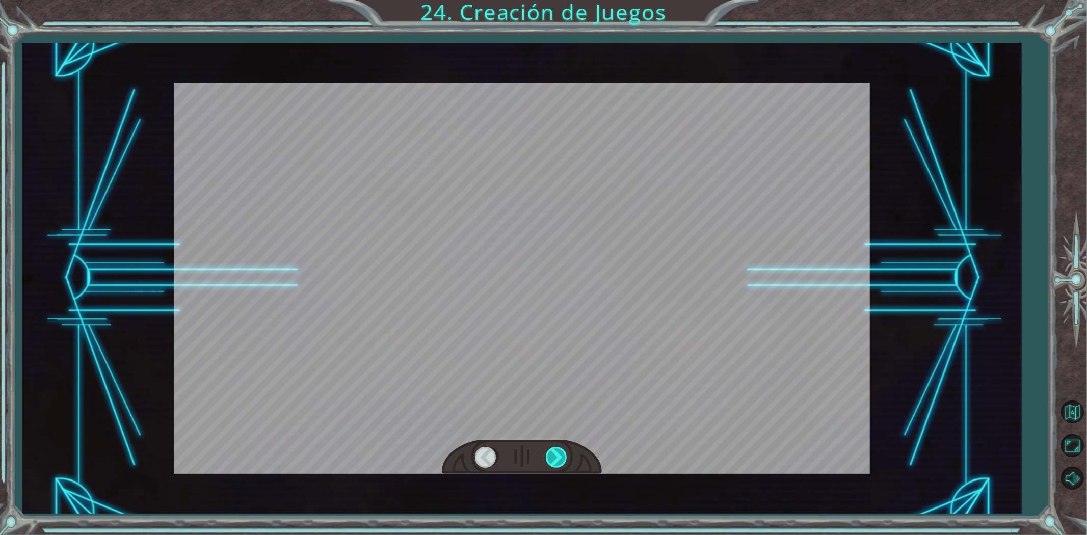
click at [563, 459] on div at bounding box center [557, 457] width 23 height 21
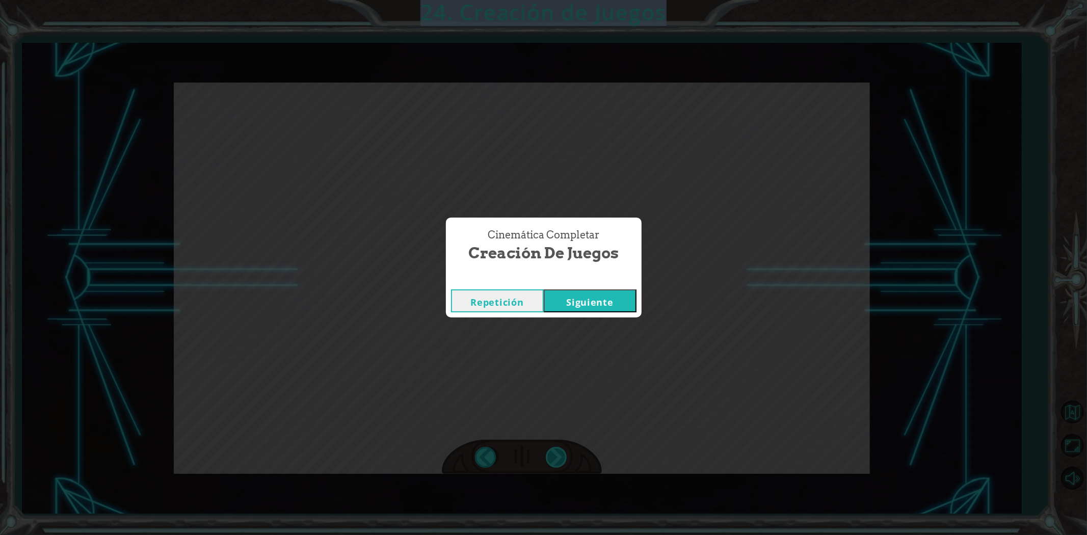
click at [562, 0] on div "¡ H a y u n a n u b e e n o r m e y a t e r r a d o r a d i r i g i é n d o s e…" at bounding box center [543, 0] width 1087 height 0
click at [562, 459] on div "Cinemática Completar Creación de Juegos Repetición [GEOGRAPHIC_DATA]" at bounding box center [543, 267] width 1087 height 535
click at [601, 299] on button "Siguiente" at bounding box center [590, 300] width 93 height 23
